Goal: Information Seeking & Learning: Learn about a topic

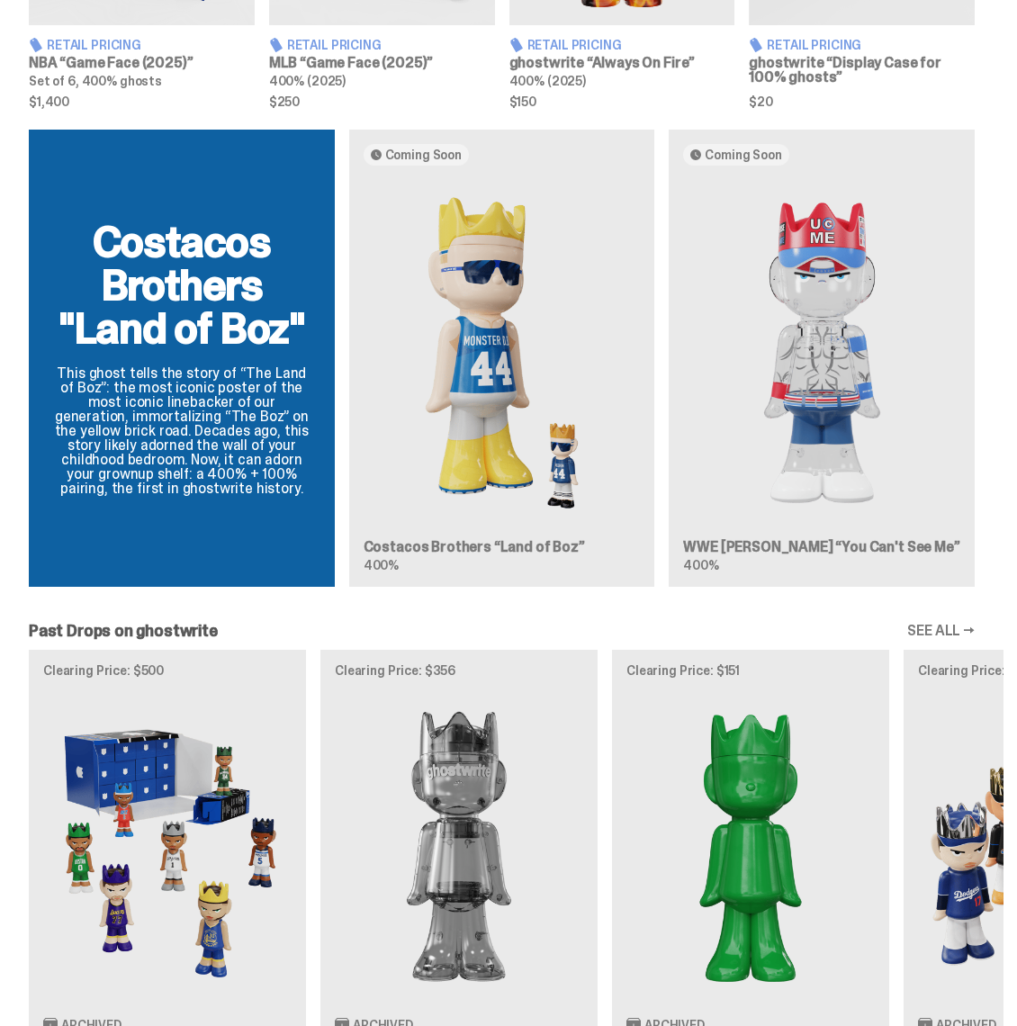
scroll to position [928, 0]
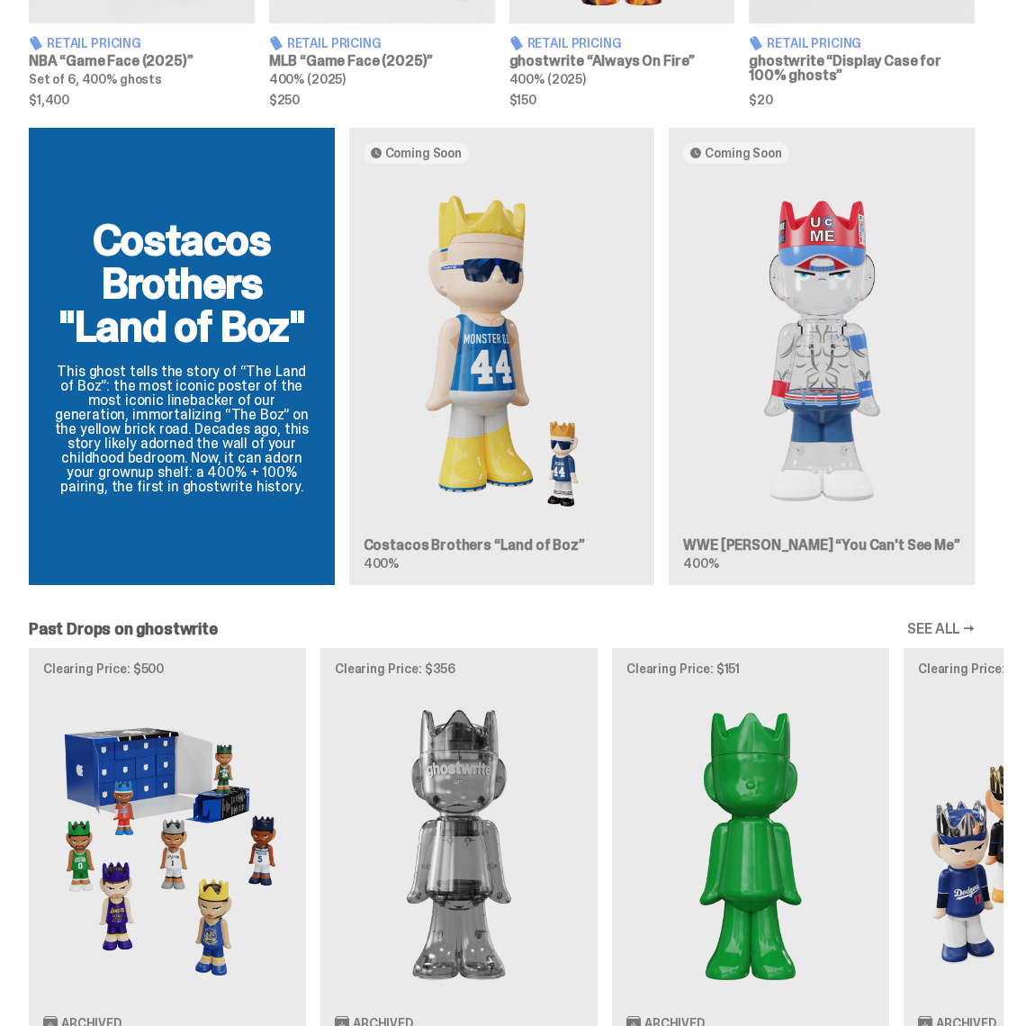
click at [850, 446] on img at bounding box center [821, 351] width 277 height 346
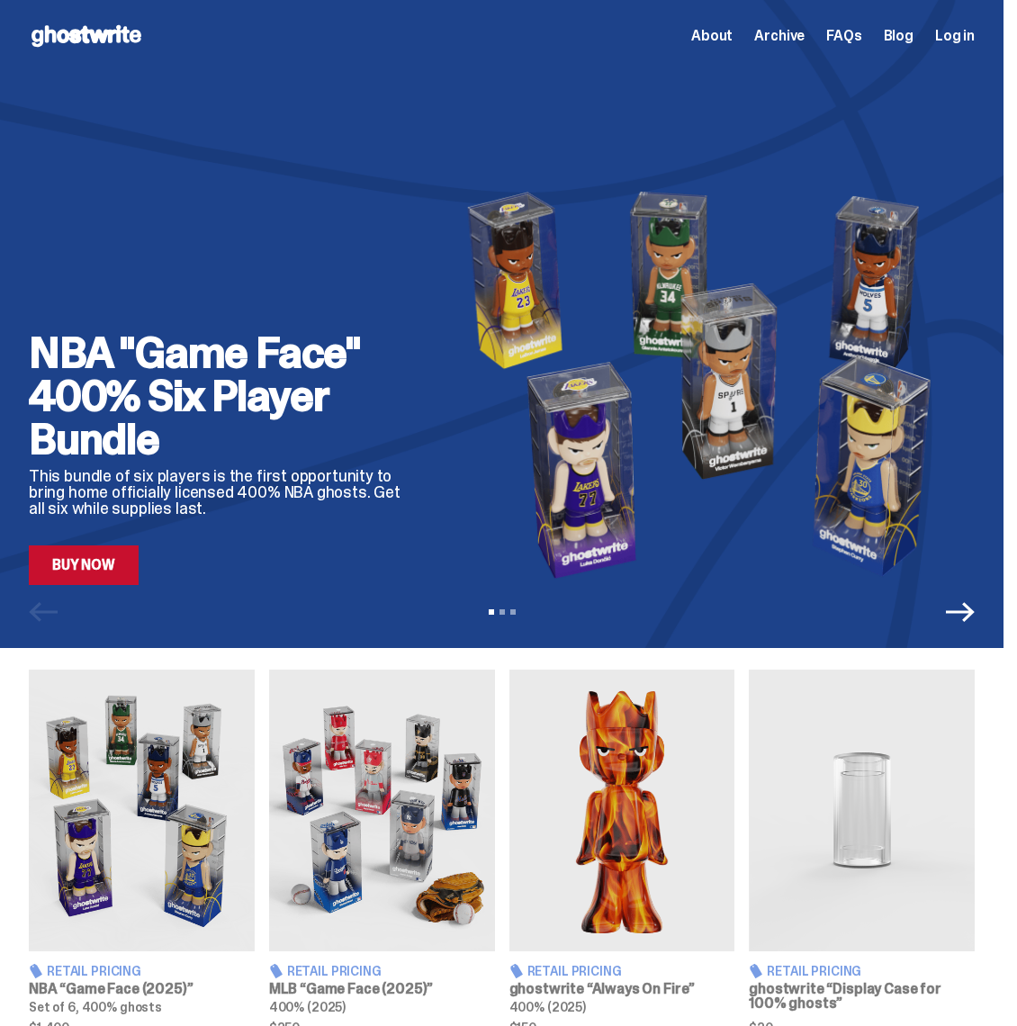
scroll to position [0, 0]
click at [973, 619] on icon "Next" at bounding box center [960, 611] width 29 height 29
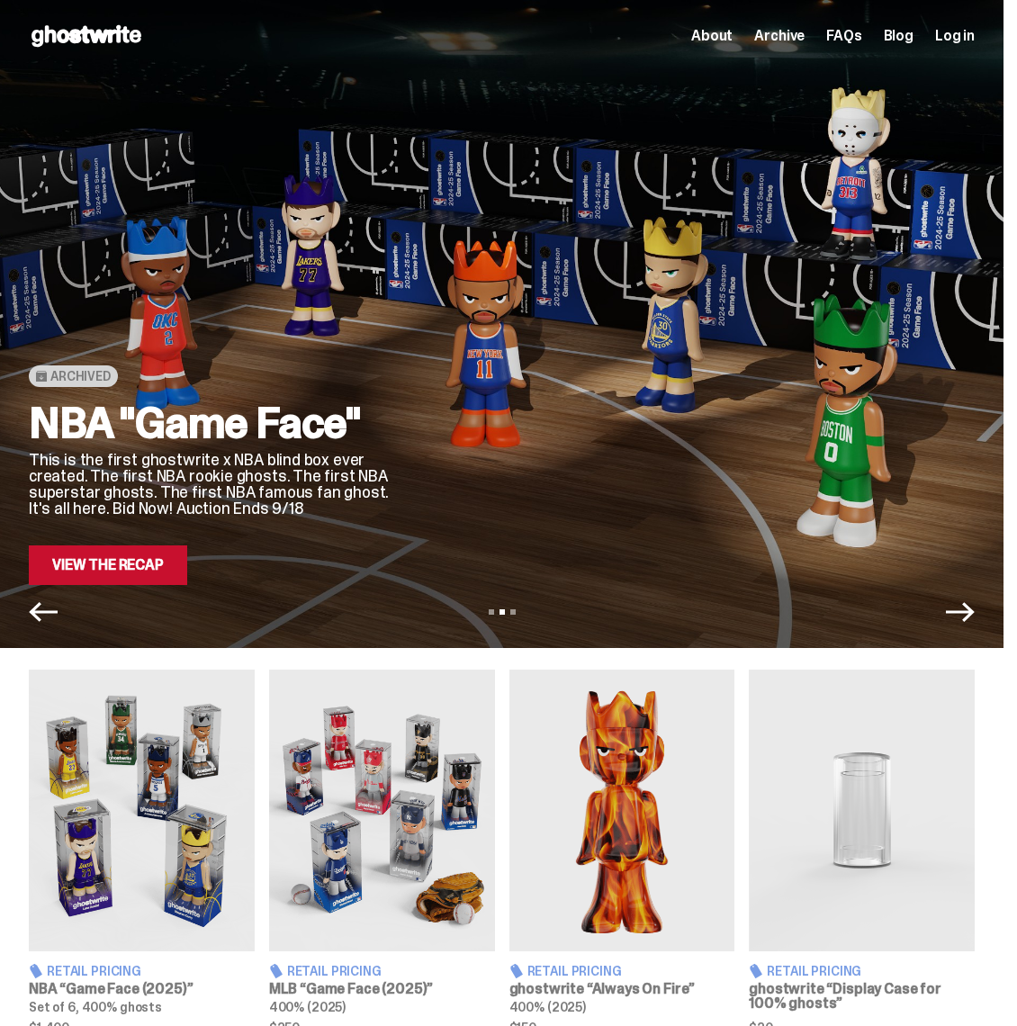
click at [974, 606] on icon "Next" at bounding box center [960, 612] width 29 height 20
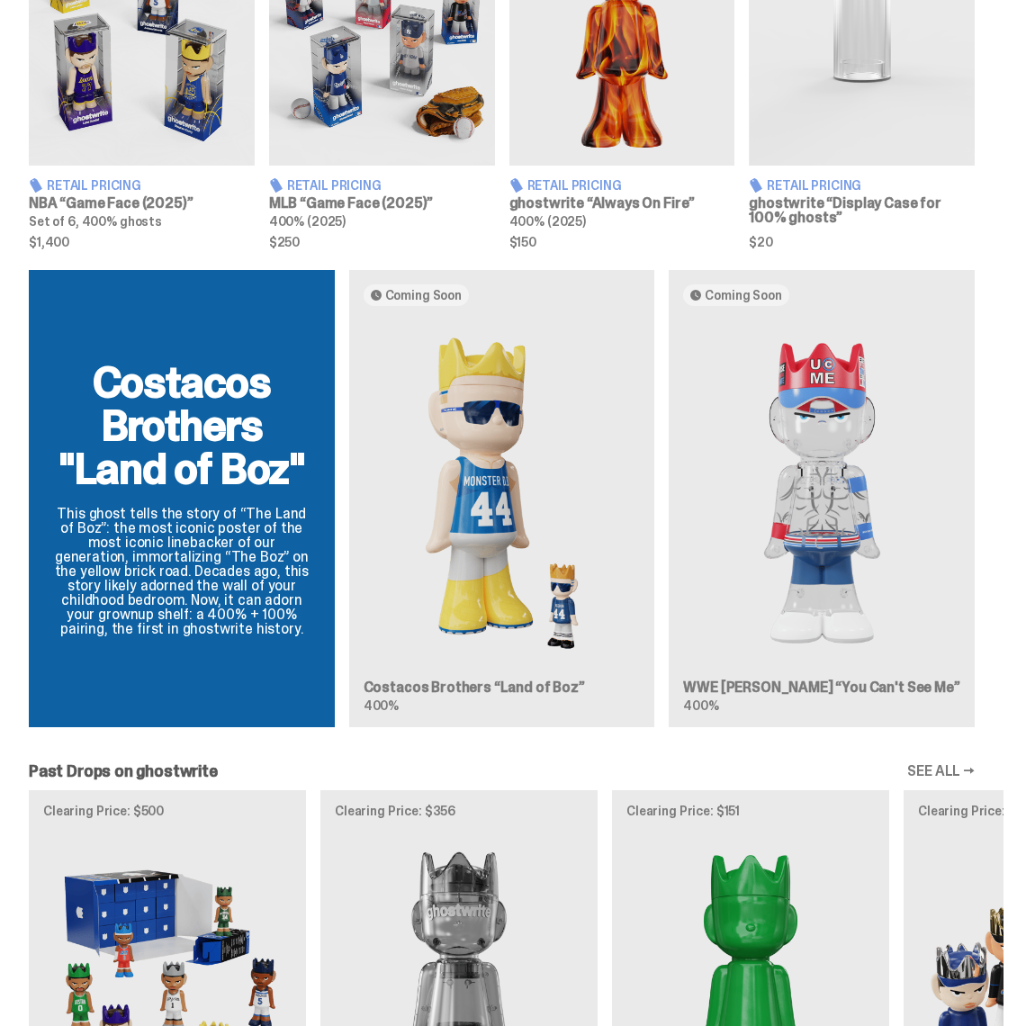
scroll to position [806, 0]
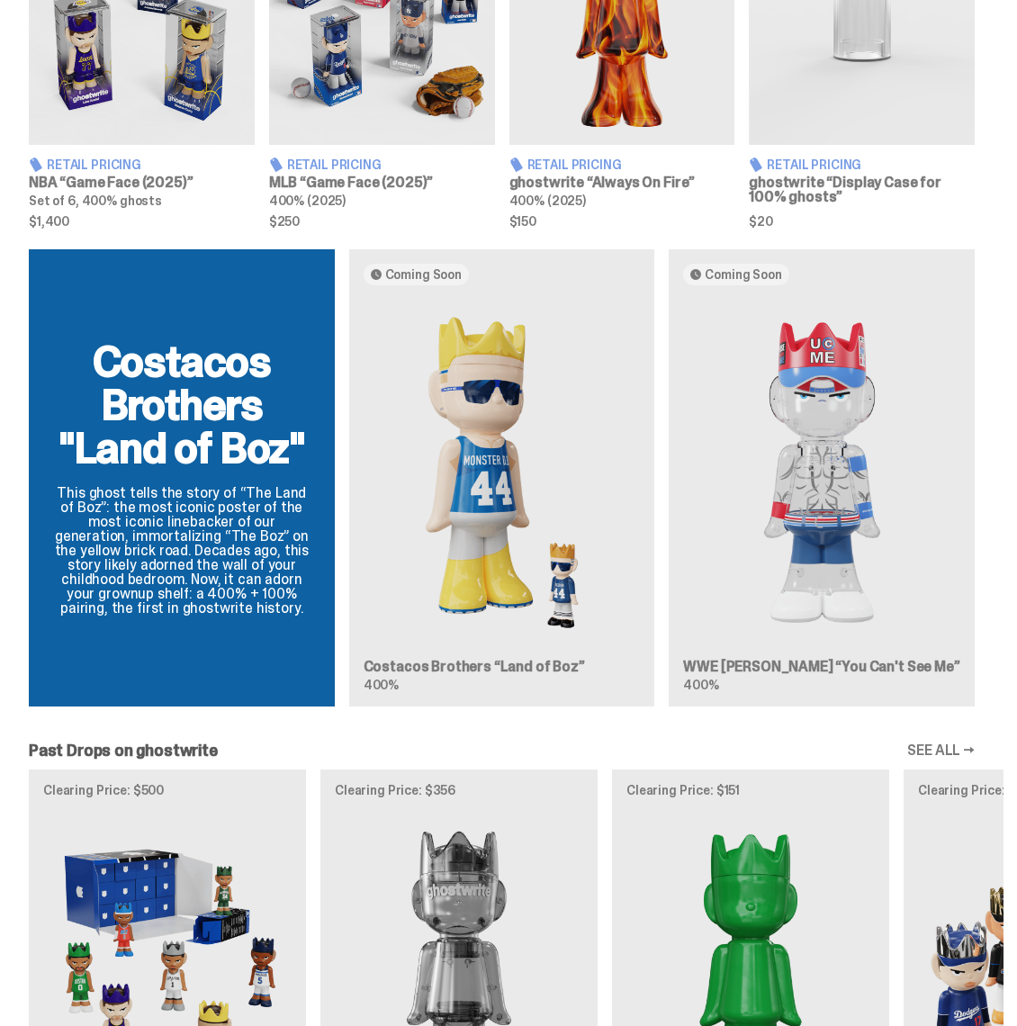
click at [496, 572] on img at bounding box center [501, 473] width 277 height 346
click at [578, 605] on img at bounding box center [501, 473] width 277 height 346
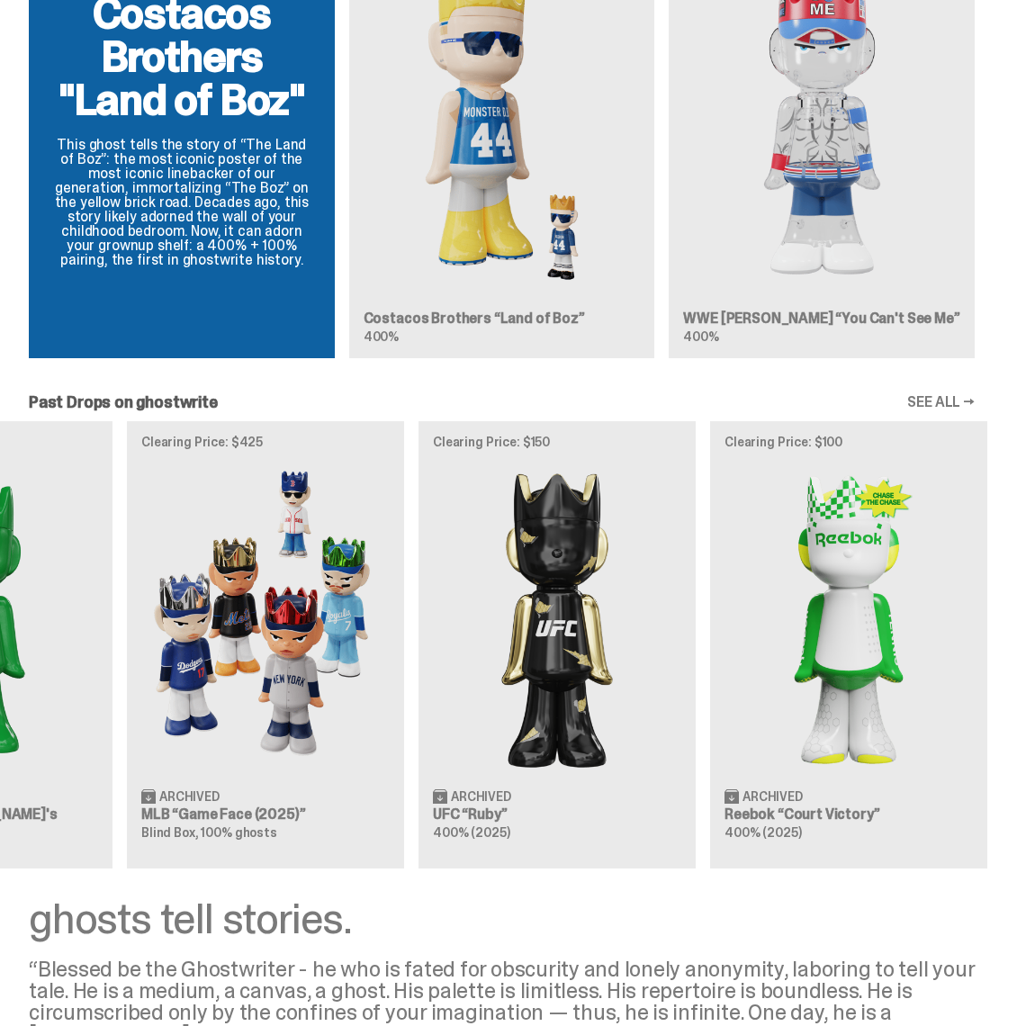
scroll to position [0, 775]
click at [569, 572] on img at bounding box center [558, 617] width 248 height 310
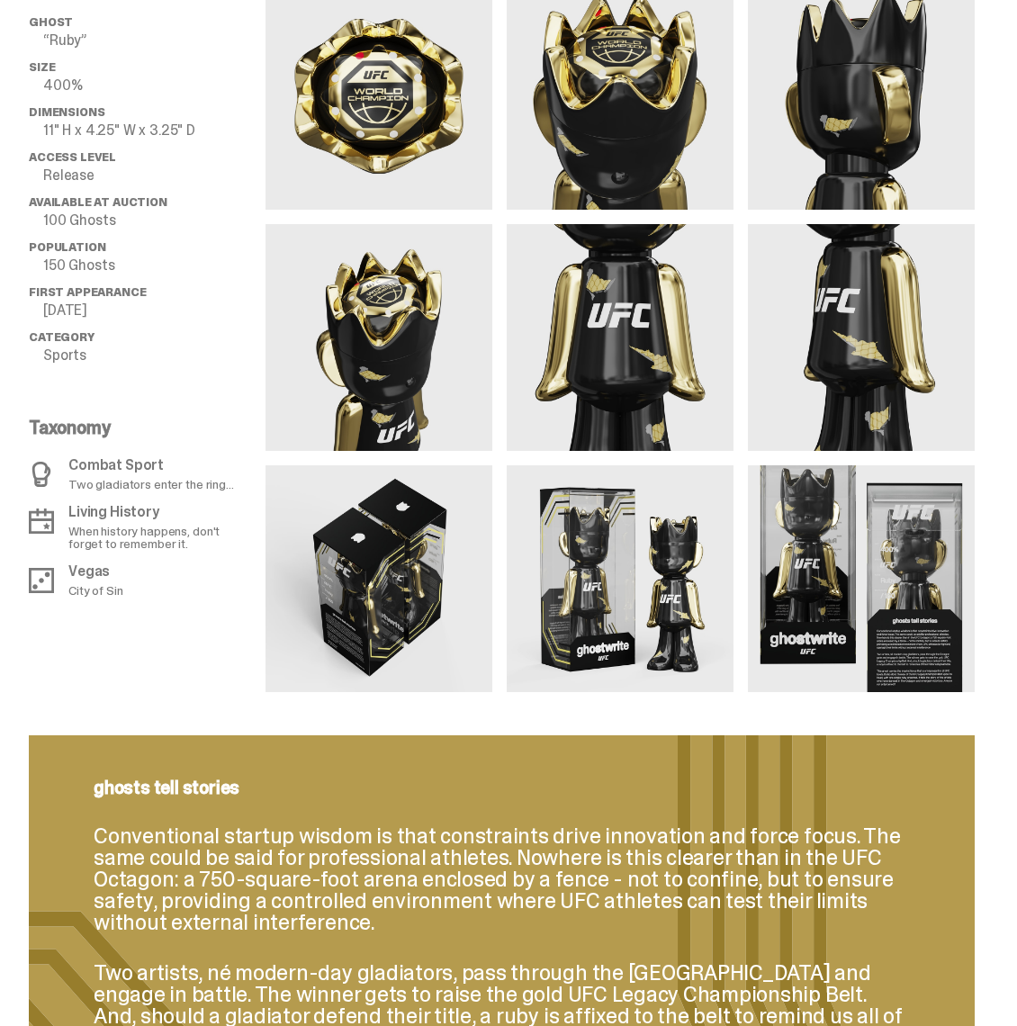
scroll to position [1214, 0]
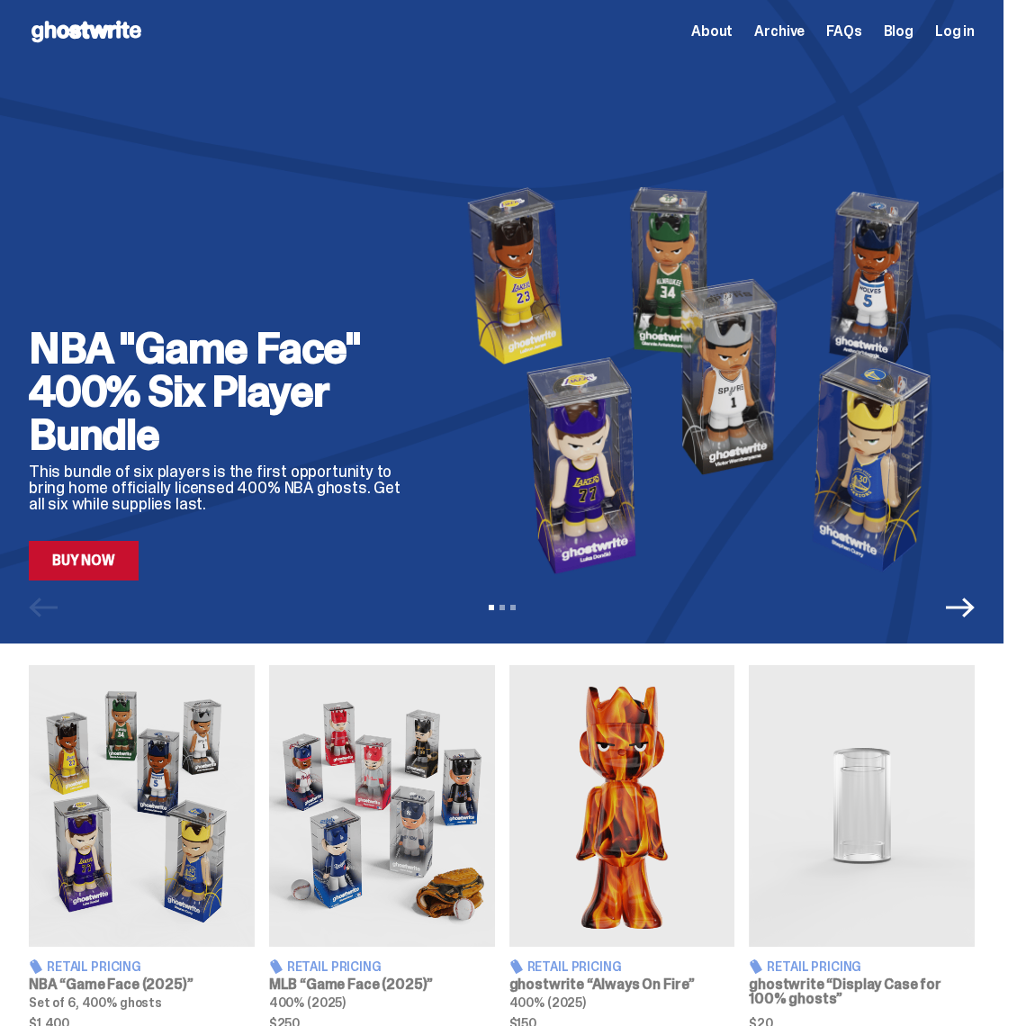
scroll to position [6, 0]
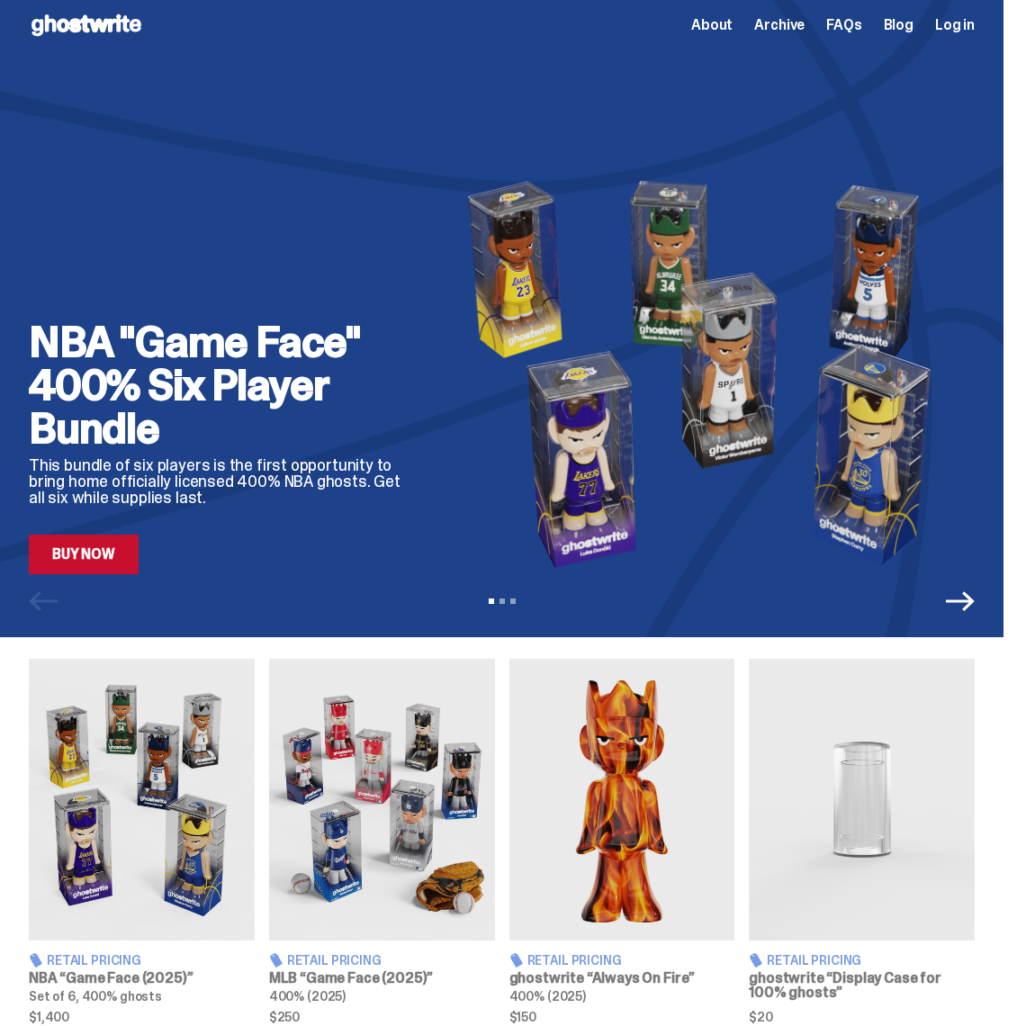
click at [971, 609] on icon "Next" at bounding box center [960, 601] width 29 height 29
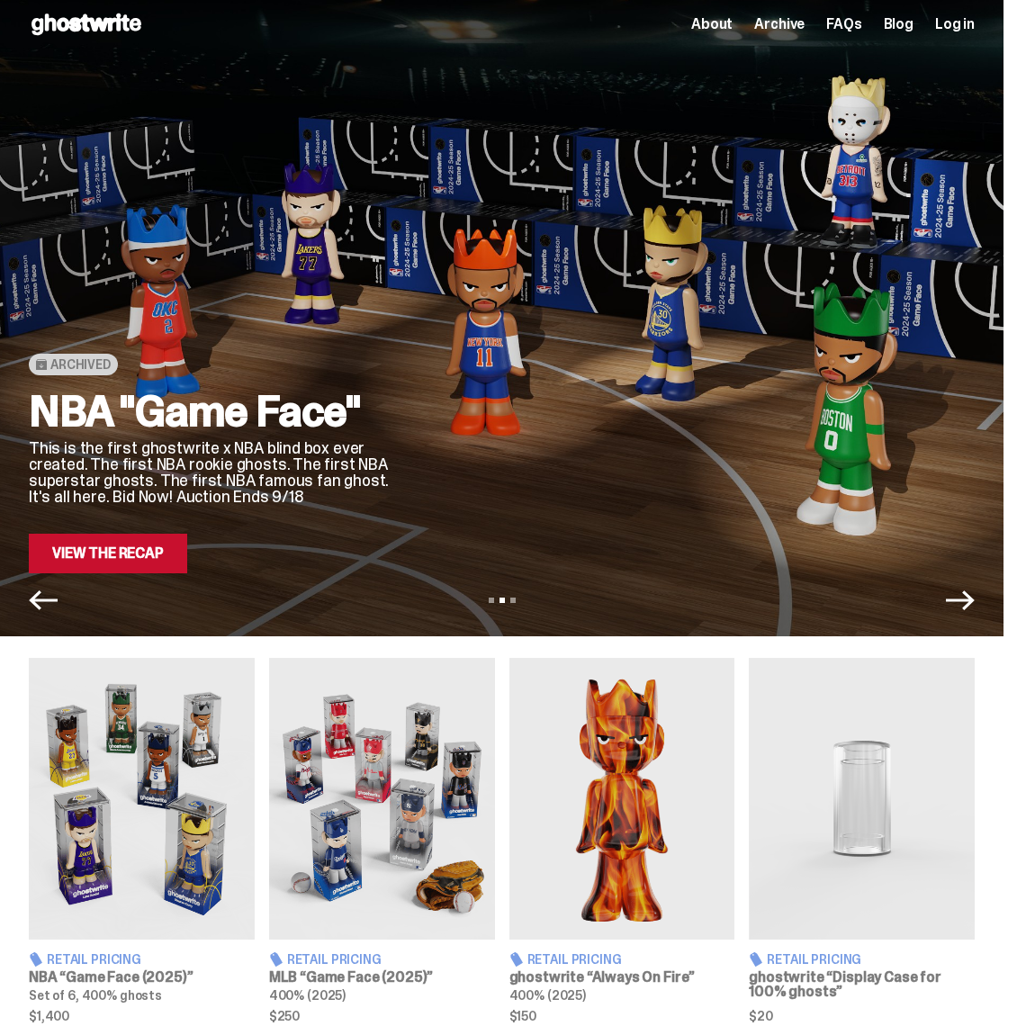
click at [971, 609] on icon "Next" at bounding box center [960, 600] width 29 height 29
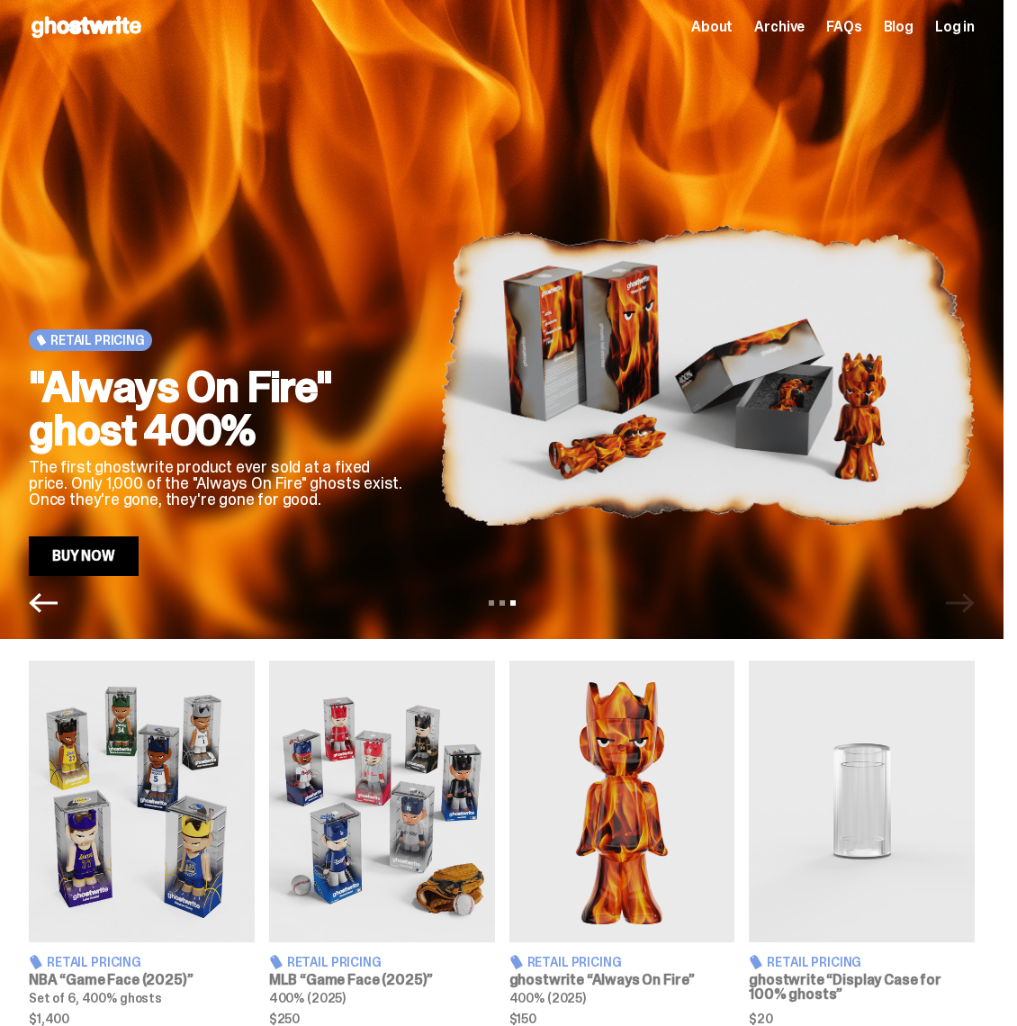
scroll to position [11, 0]
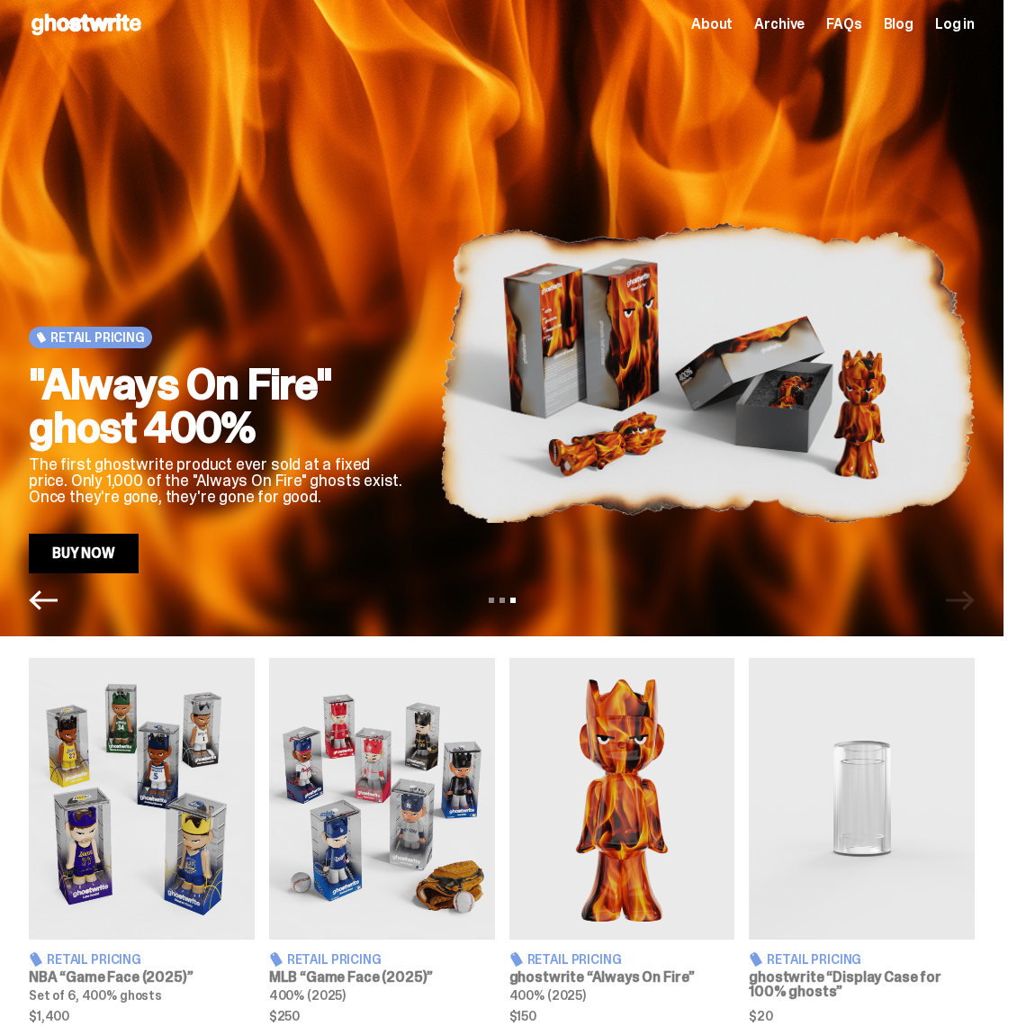
click at [971, 609] on div "View slide 1 View slide 2 View slide 3" at bounding box center [501, 600] width 1003 height 29
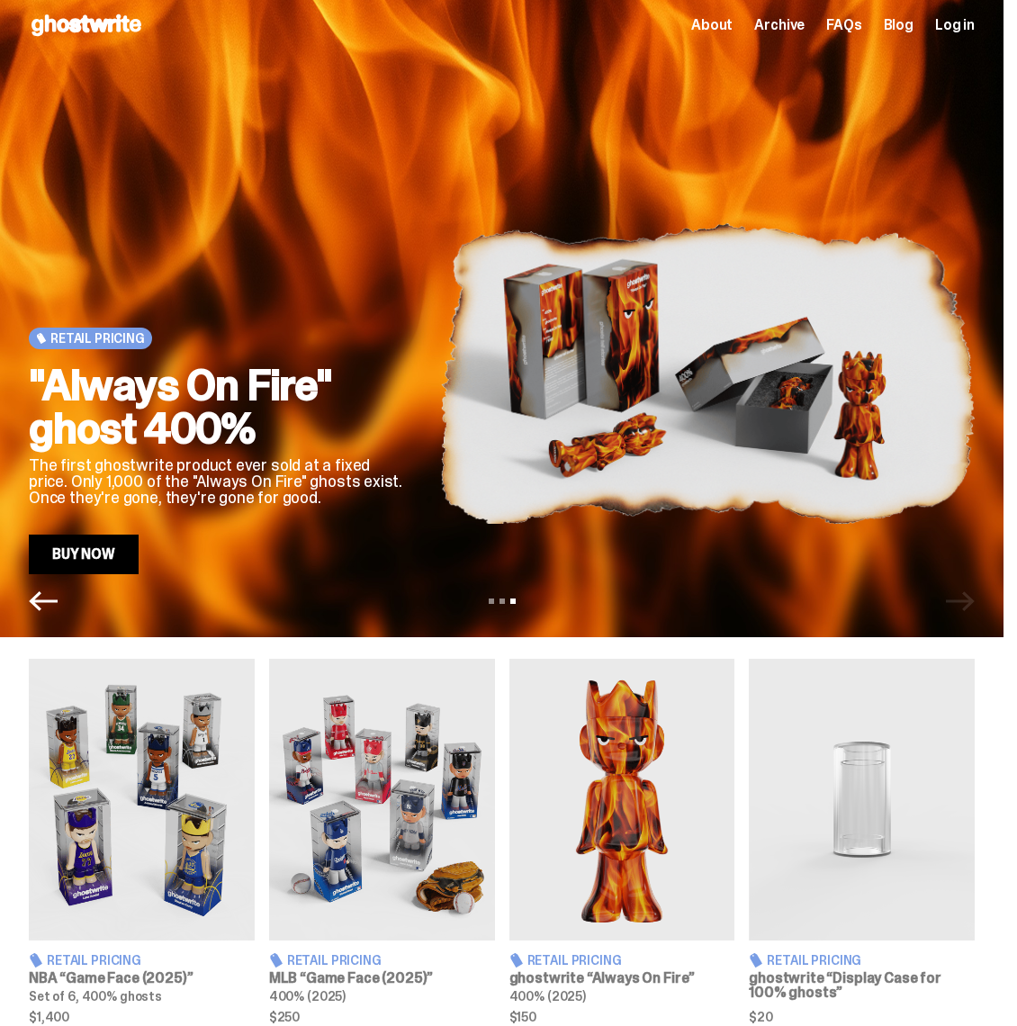
click at [48, 613] on icon "Previous" at bounding box center [43, 601] width 29 height 29
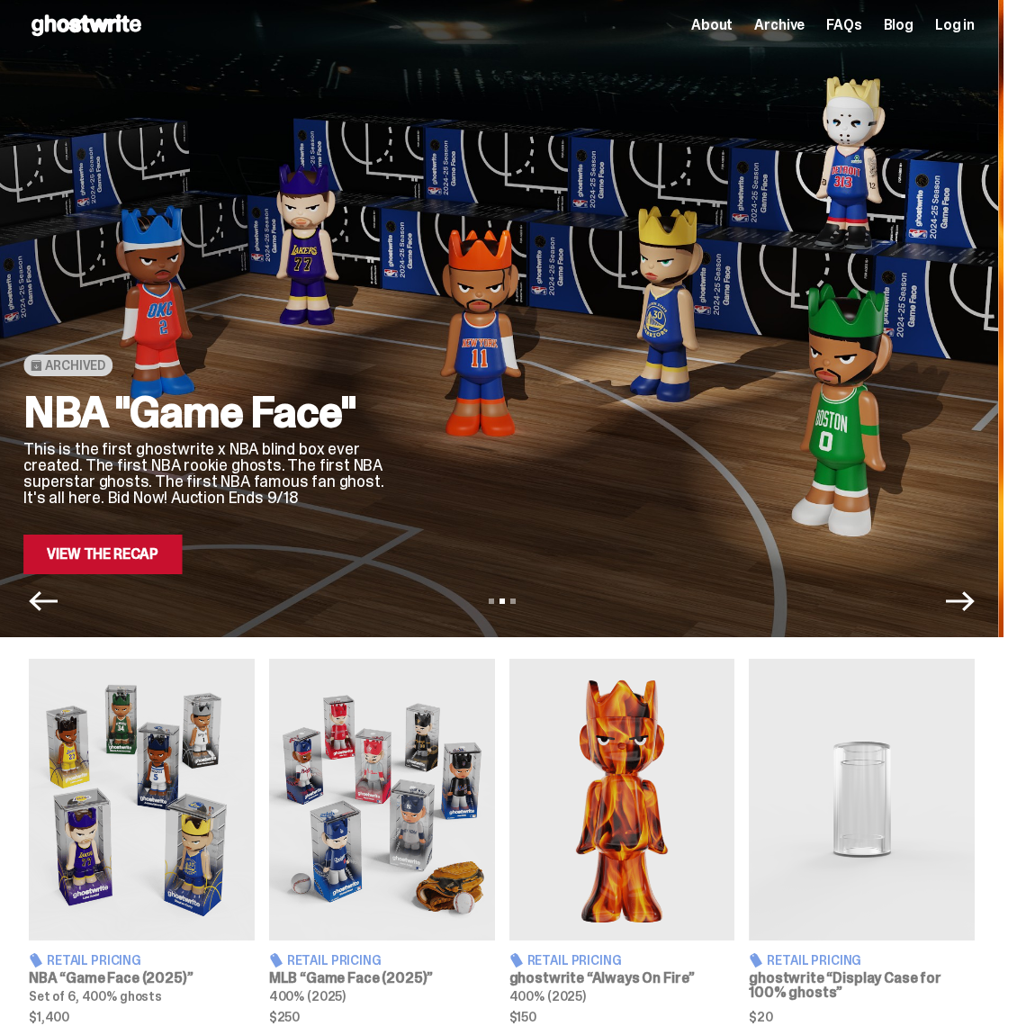
click at [48, 609] on icon "Previous" at bounding box center [43, 601] width 29 height 29
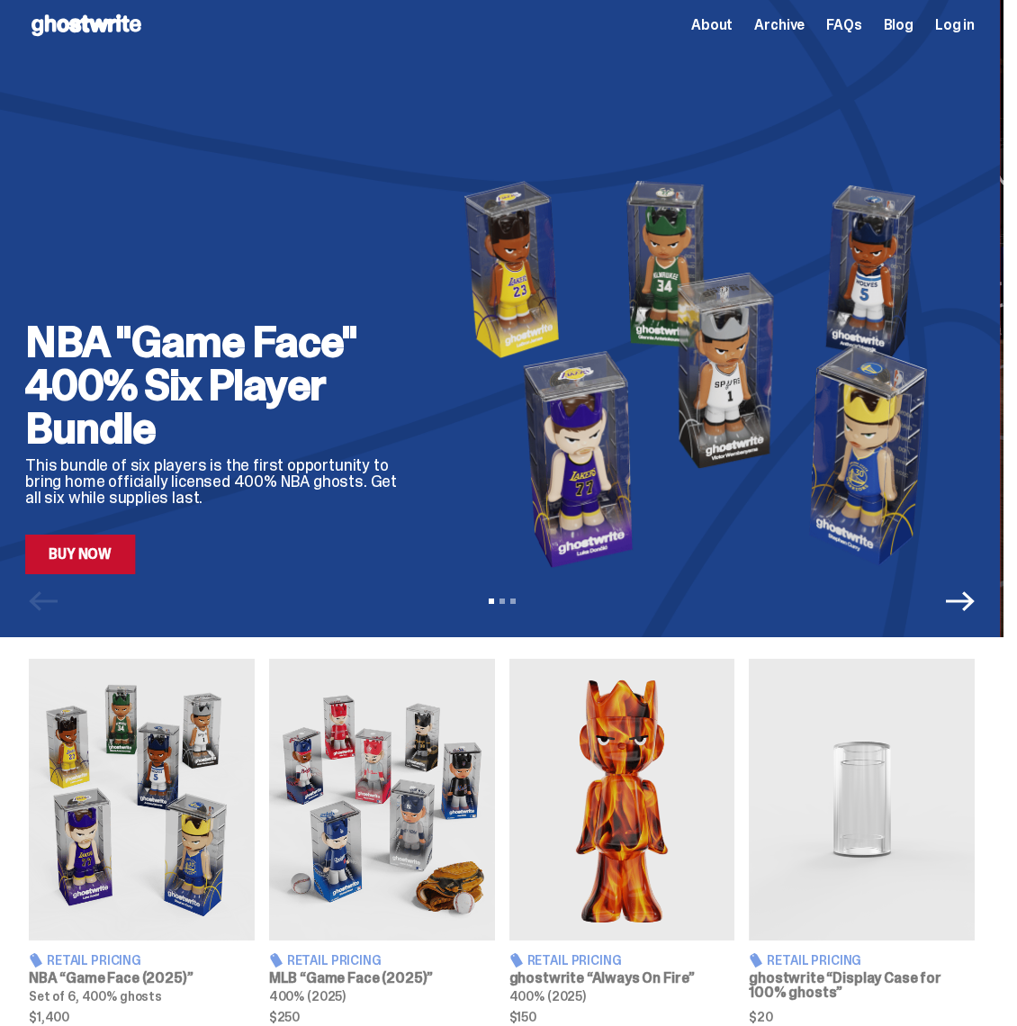
click at [48, 609] on div "View slide 1 View slide 2 View slide 3" at bounding box center [501, 601] width 1003 height 29
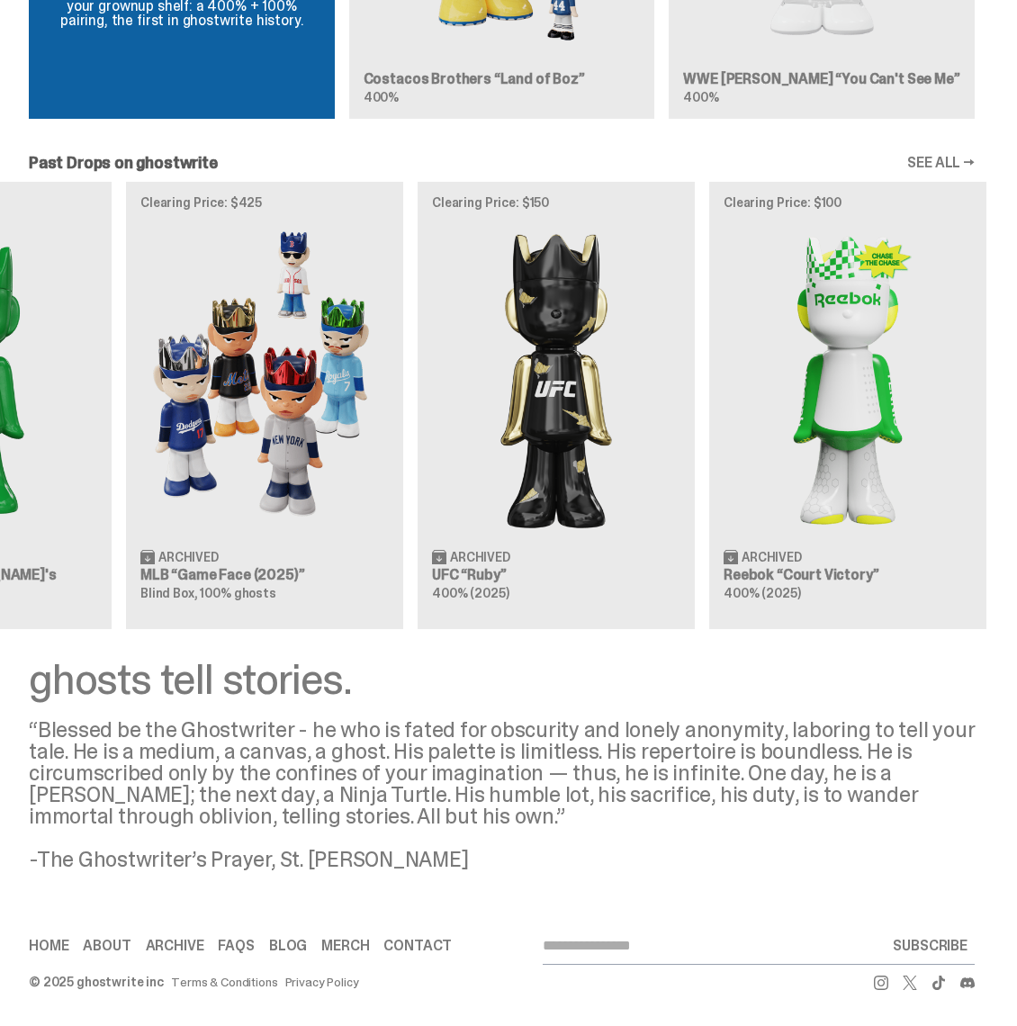
scroll to position [0, 775]
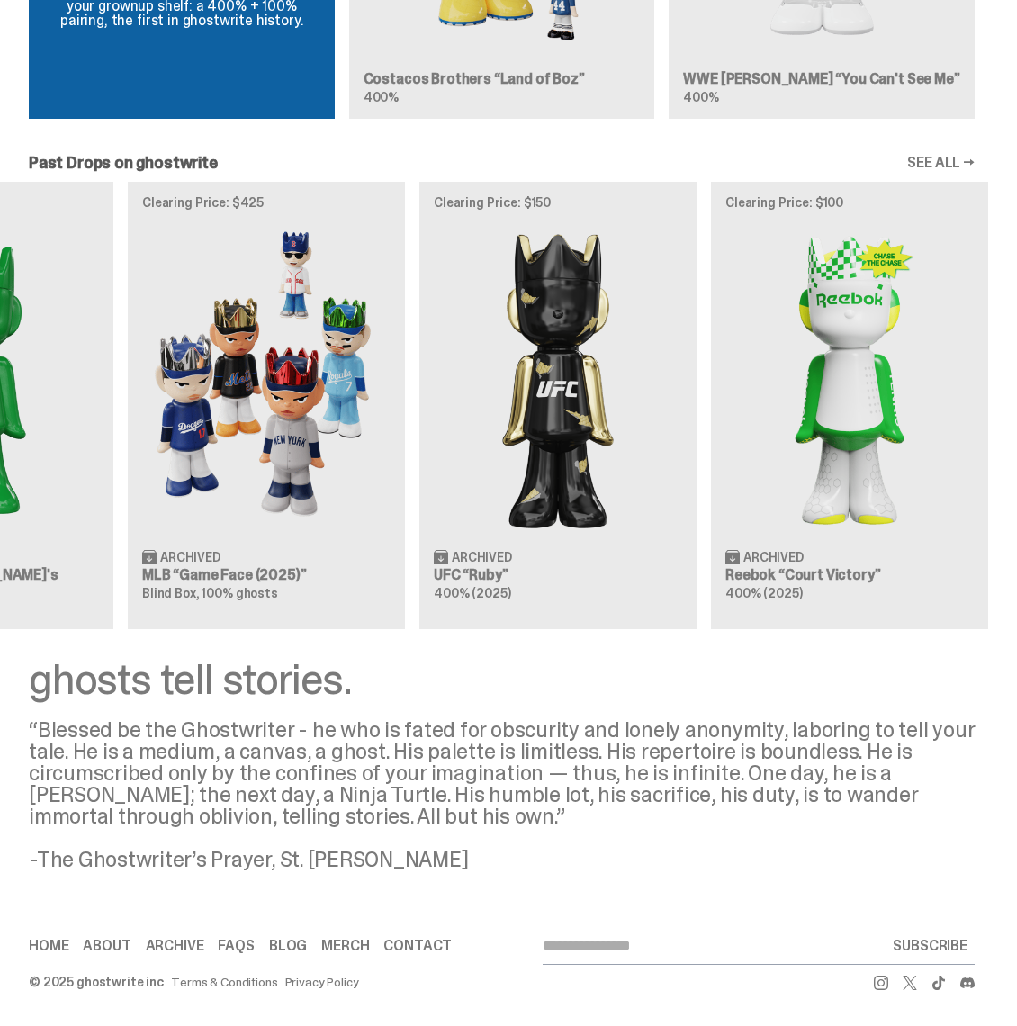
click at [962, 157] on link "SEE ALL →" at bounding box center [940, 163] width 67 height 14
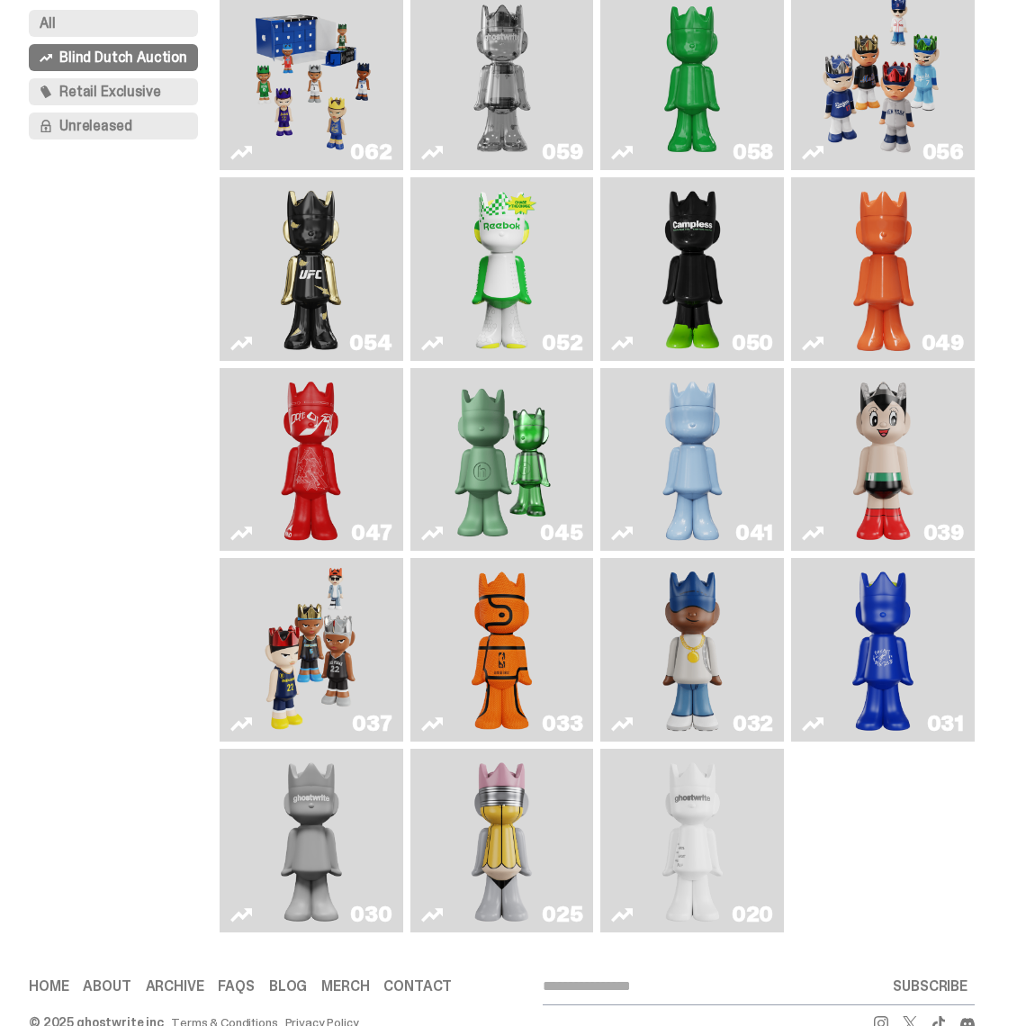
scroll to position [276, 0]
